Goal: Transaction & Acquisition: Subscribe to service/newsletter

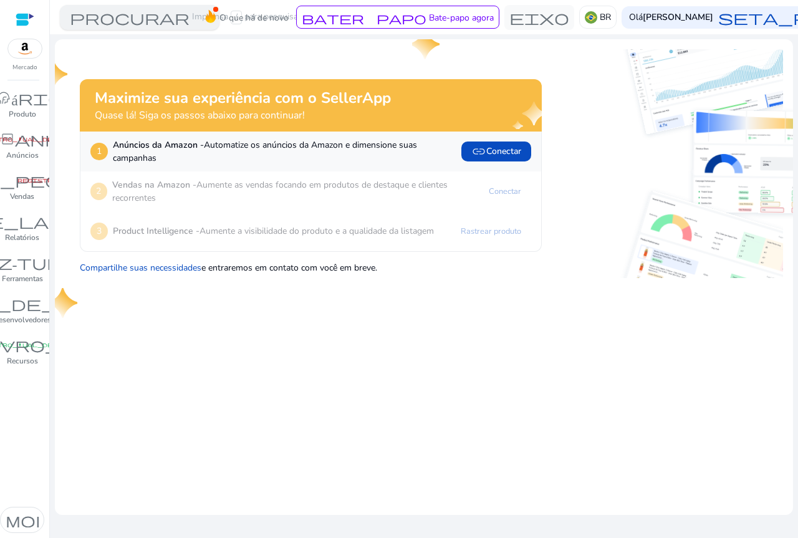
click at [157, 19] on font "procurar" at bounding box center [130, 17] width 120 height 17
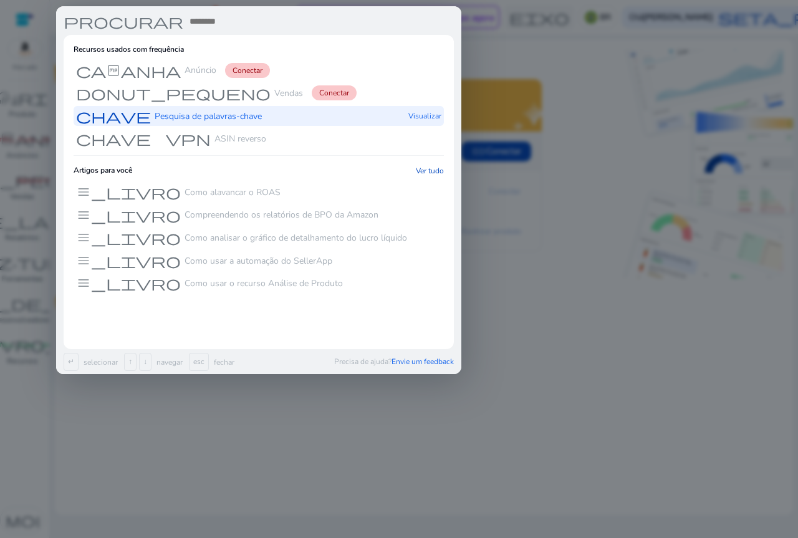
click at [229, 117] on font "Pesquisa de palavras-chave" at bounding box center [208, 116] width 107 height 12
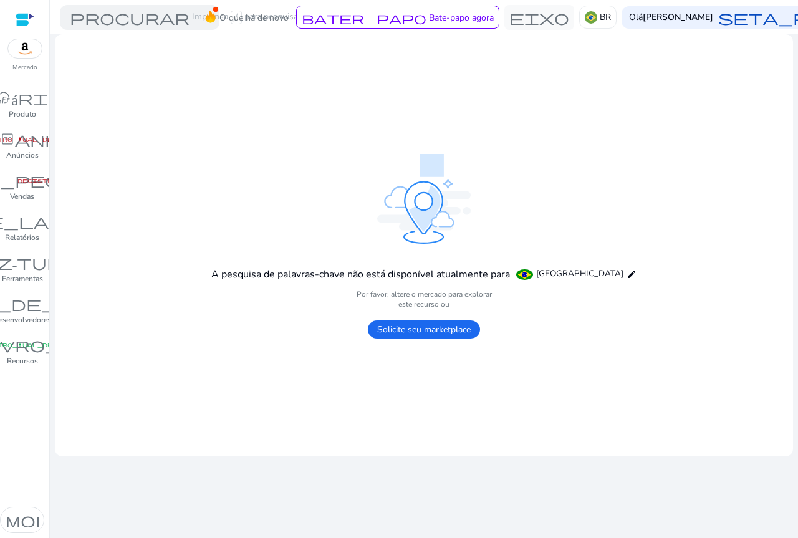
click at [407, 325] on font "Solicite seu marketplace" at bounding box center [424, 330] width 94 height 12
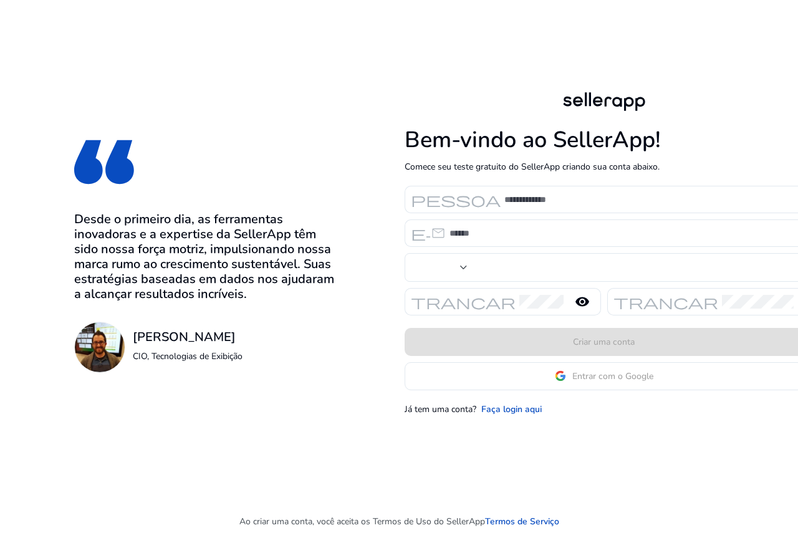
type input "***"
